Goal: Find specific page/section: Find specific page/section

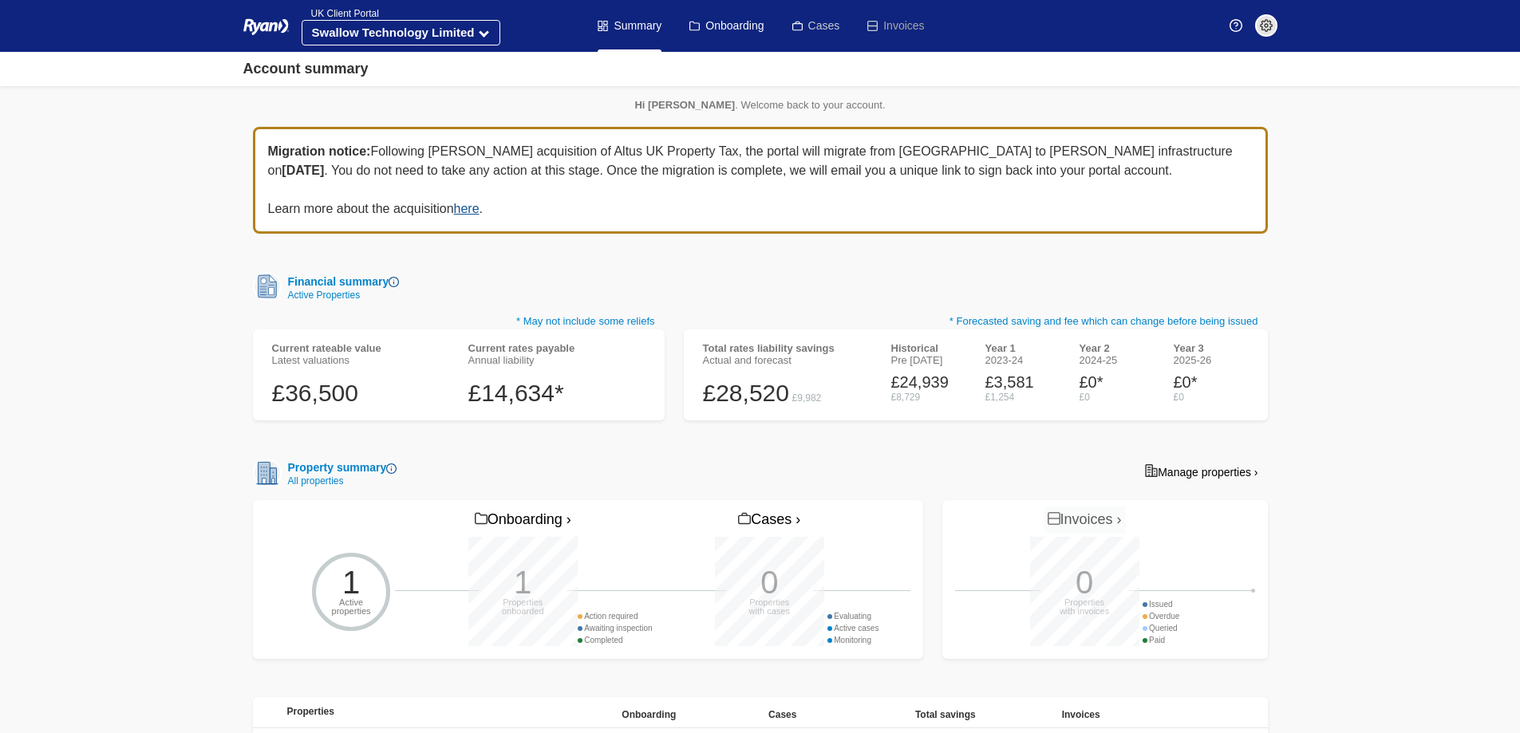
click at [815, 30] on link "Cases" at bounding box center [816, 26] width 48 height 52
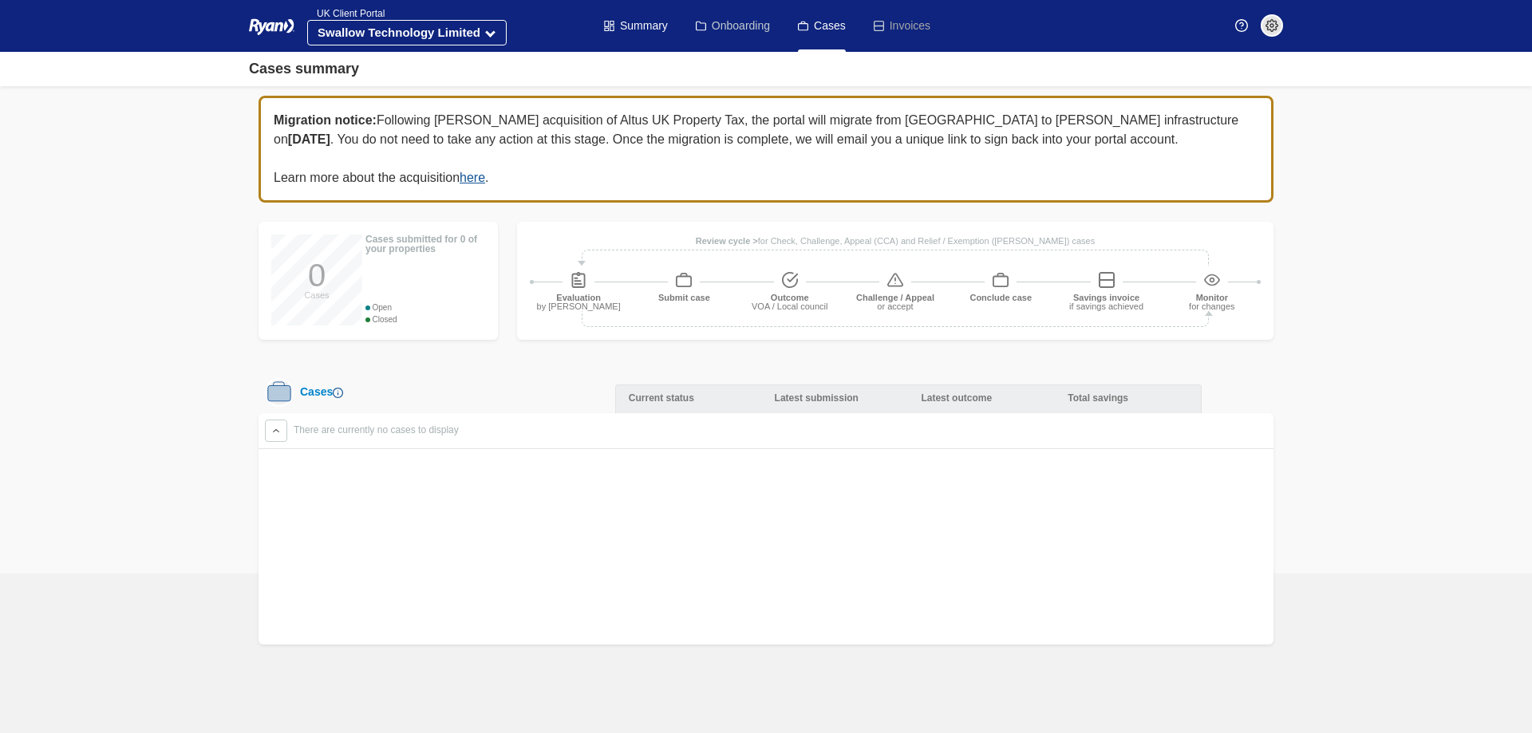
click at [740, 30] on link "Onboarding" at bounding box center [733, 26] width 74 height 52
